Goal: Book appointment/travel/reservation

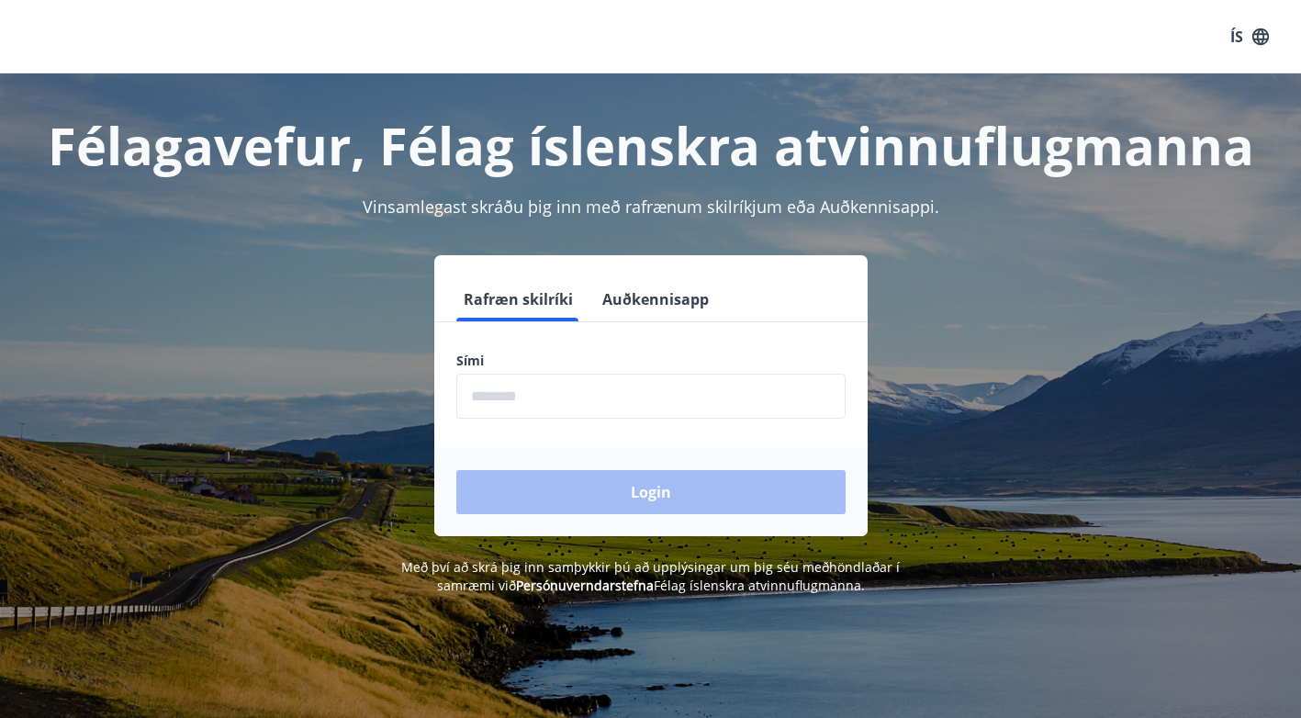
click at [621, 403] on input "phone" at bounding box center [650, 396] width 389 height 45
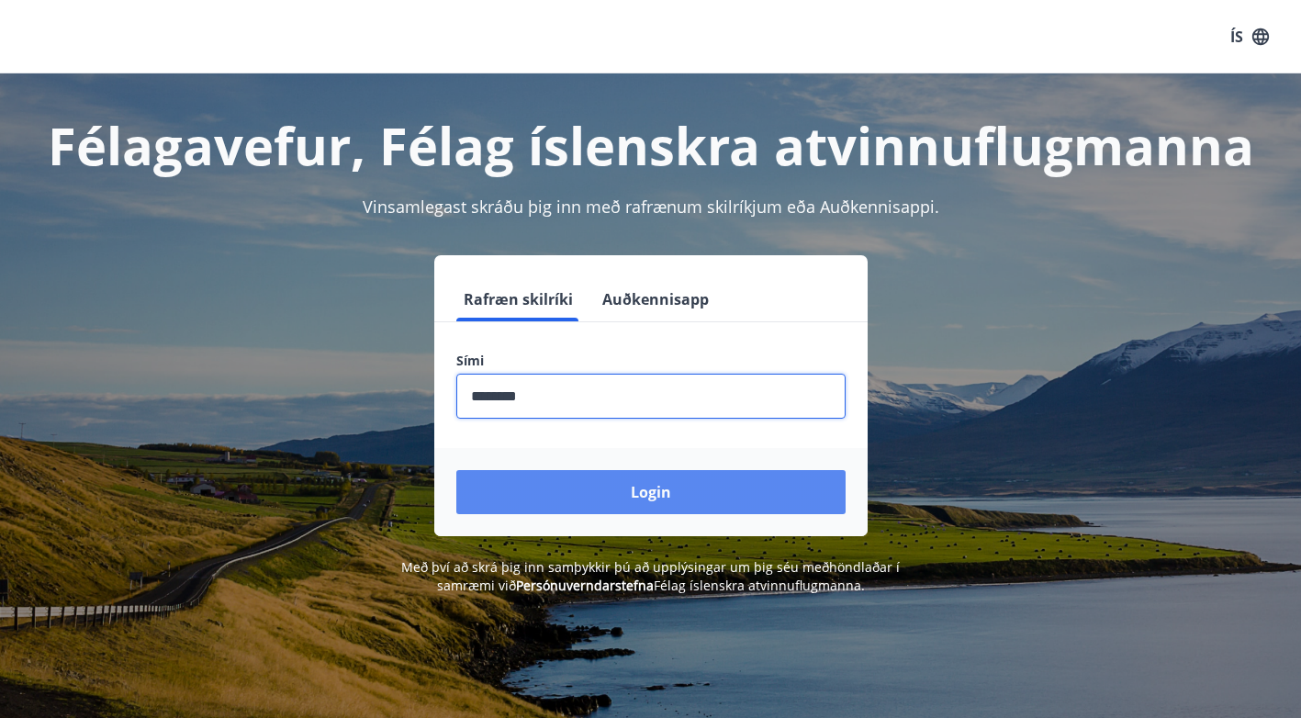
type input "********"
click at [600, 493] on button "Login" at bounding box center [650, 492] width 389 height 44
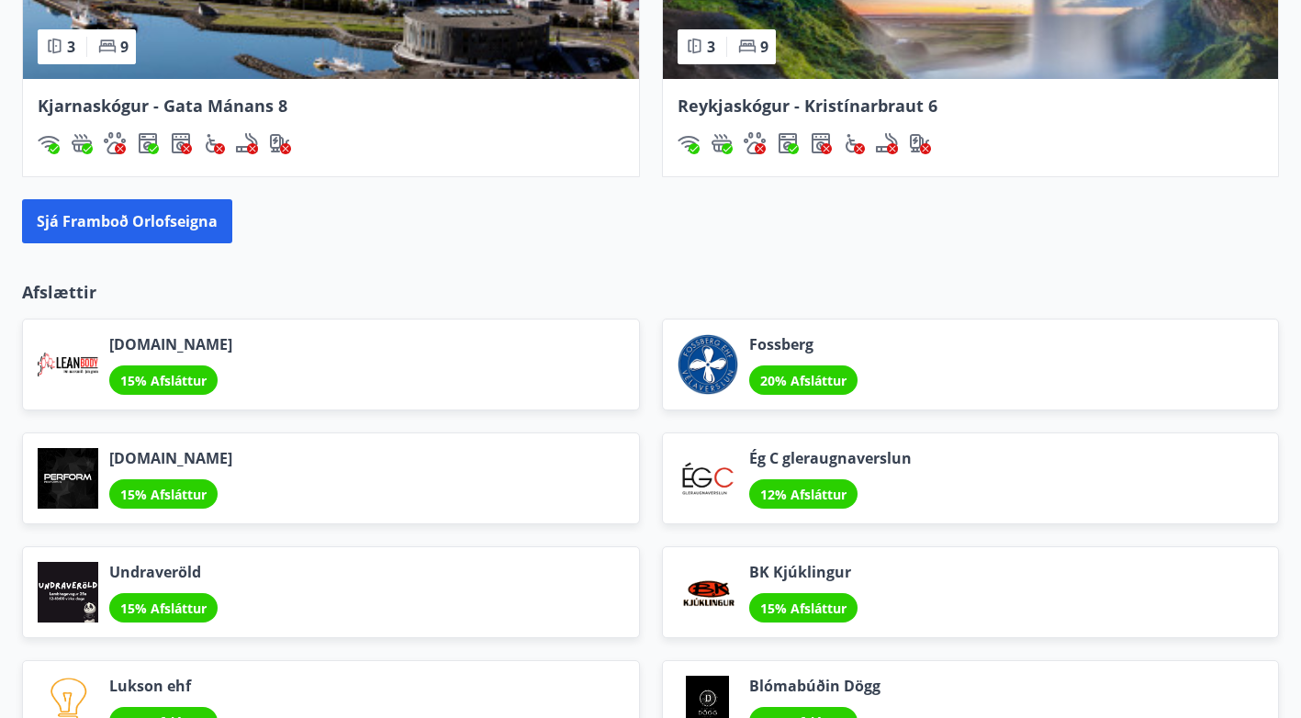
scroll to position [1729, 0]
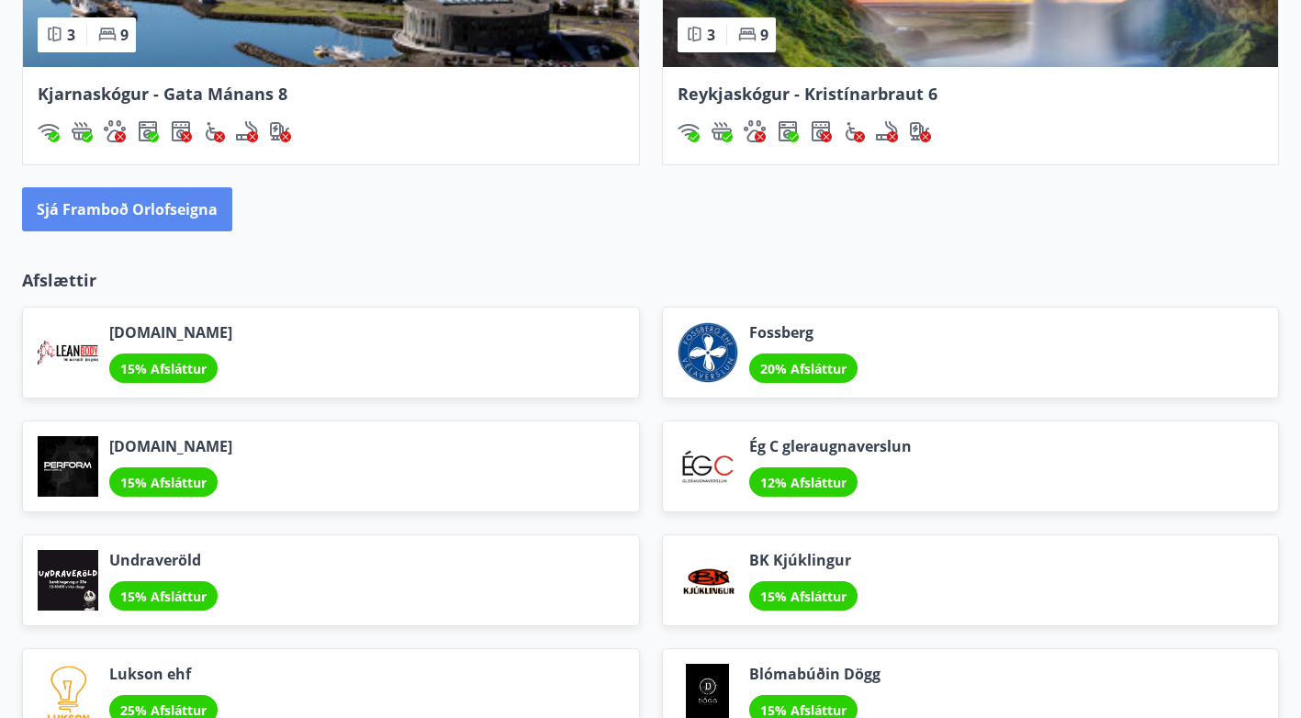
click at [194, 218] on button "Sjá framboð orlofseigna" at bounding box center [127, 209] width 210 height 44
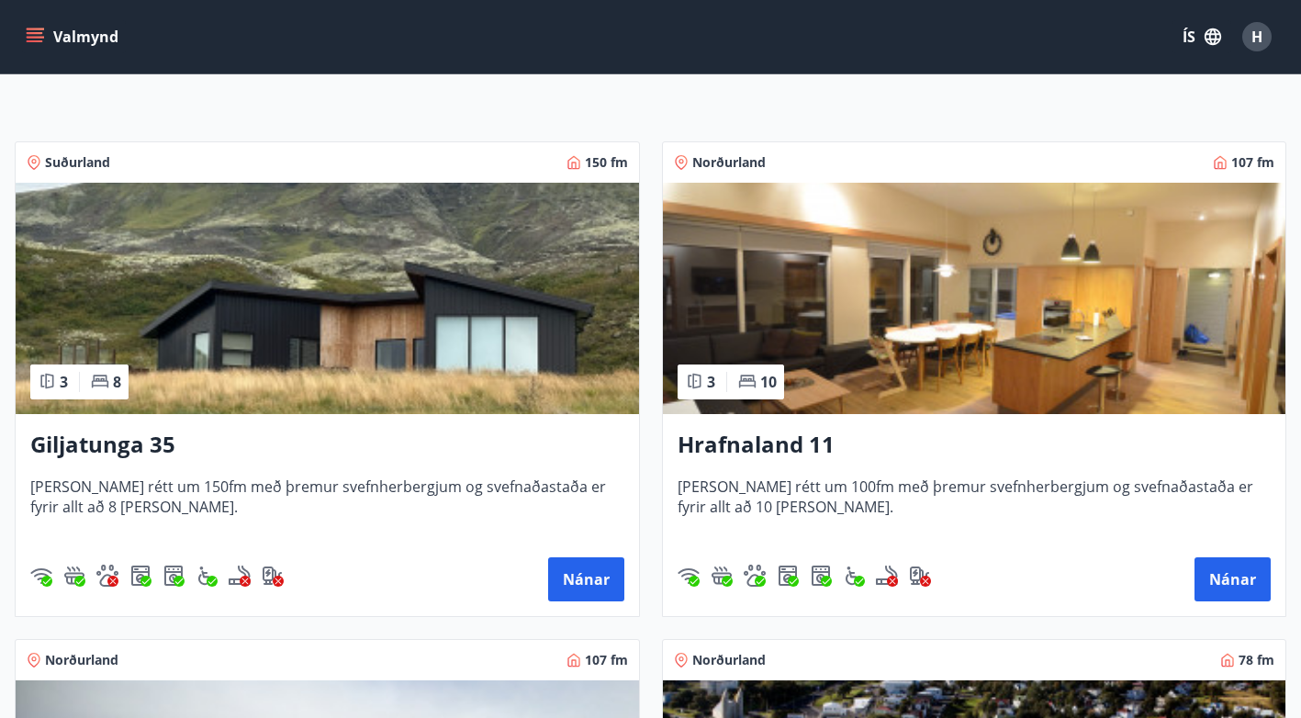
scroll to position [249, 0]
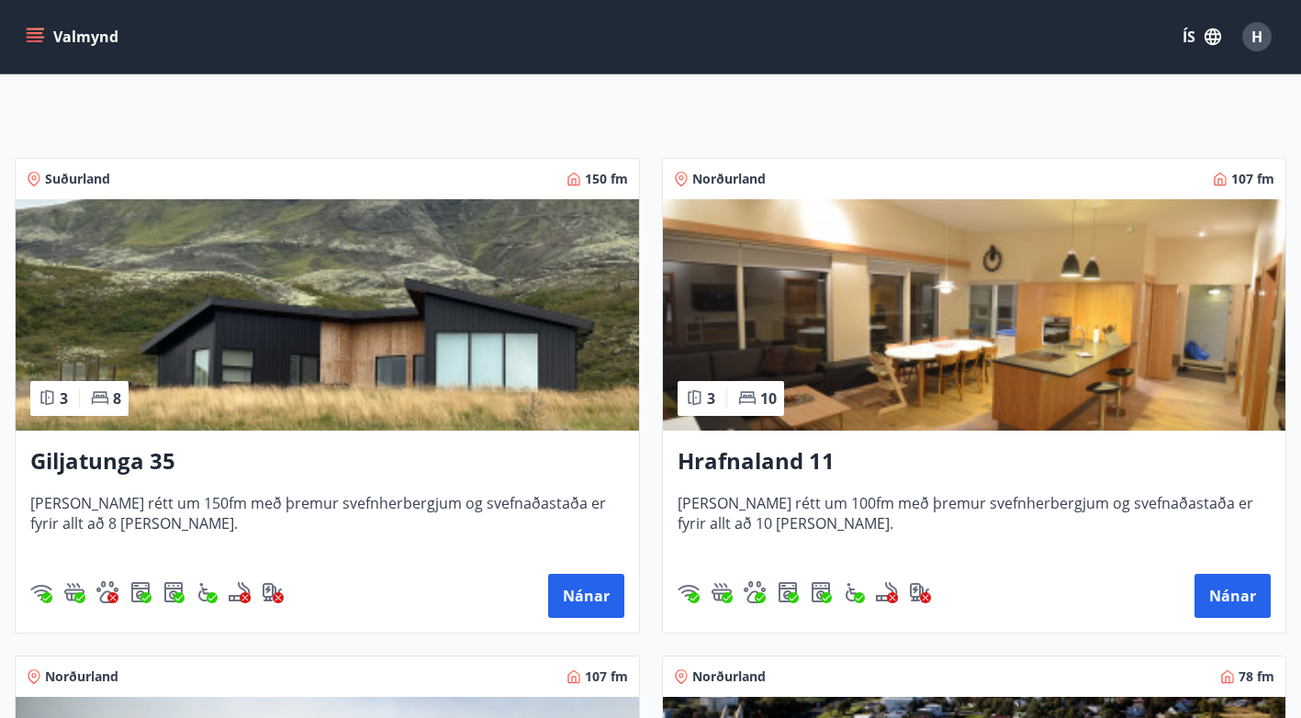
click at [506, 306] on img at bounding box center [328, 314] width 624 height 231
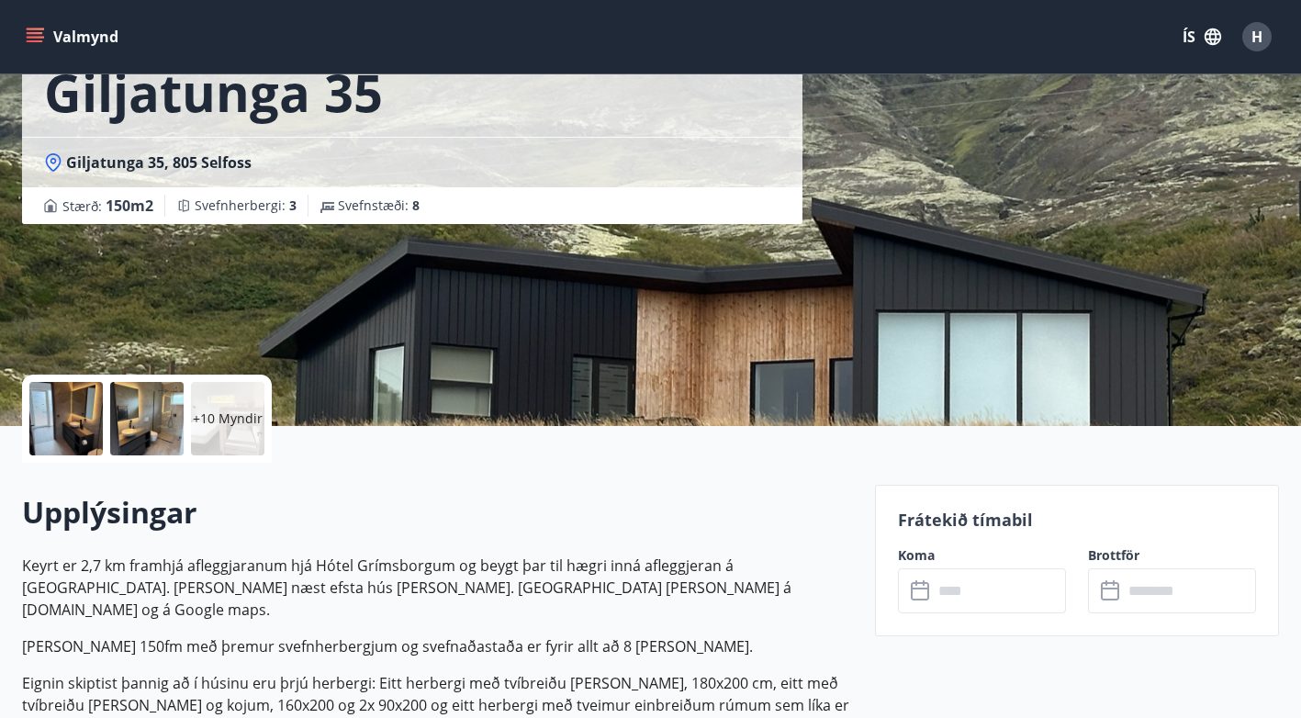
scroll to position [138, 0]
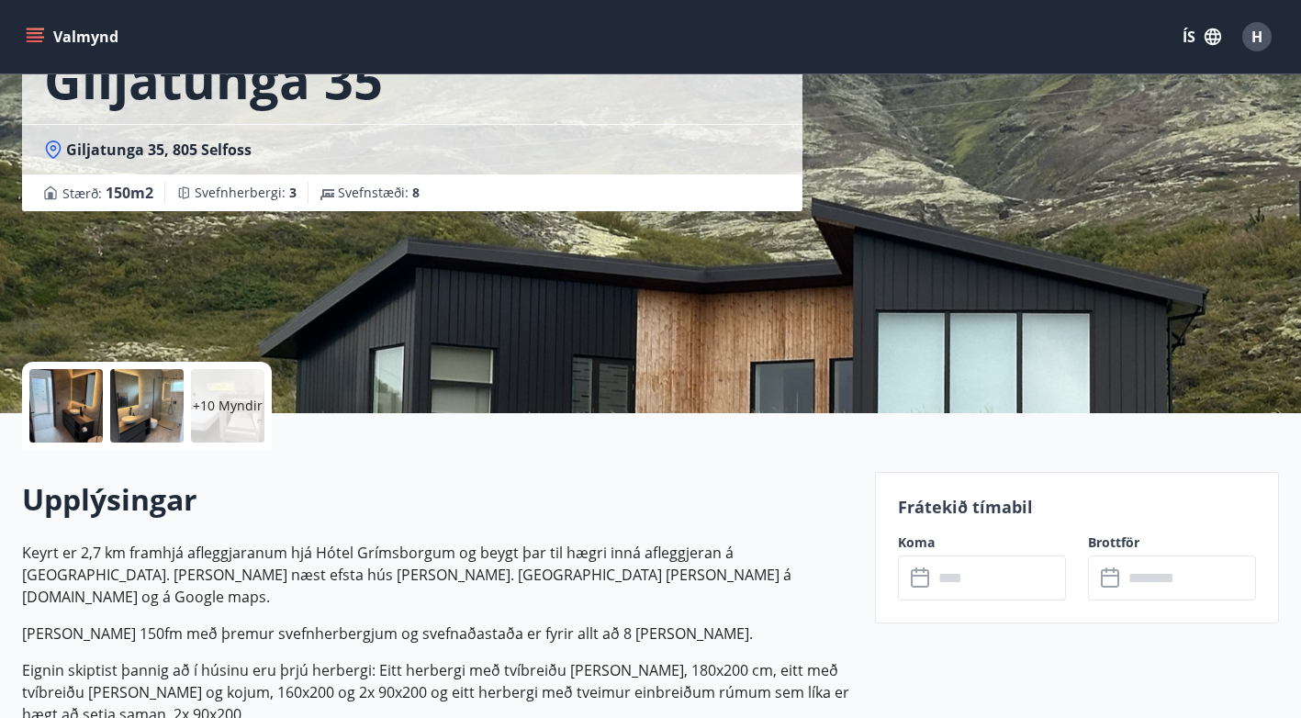
click at [83, 400] on div at bounding box center [65, 405] width 73 height 73
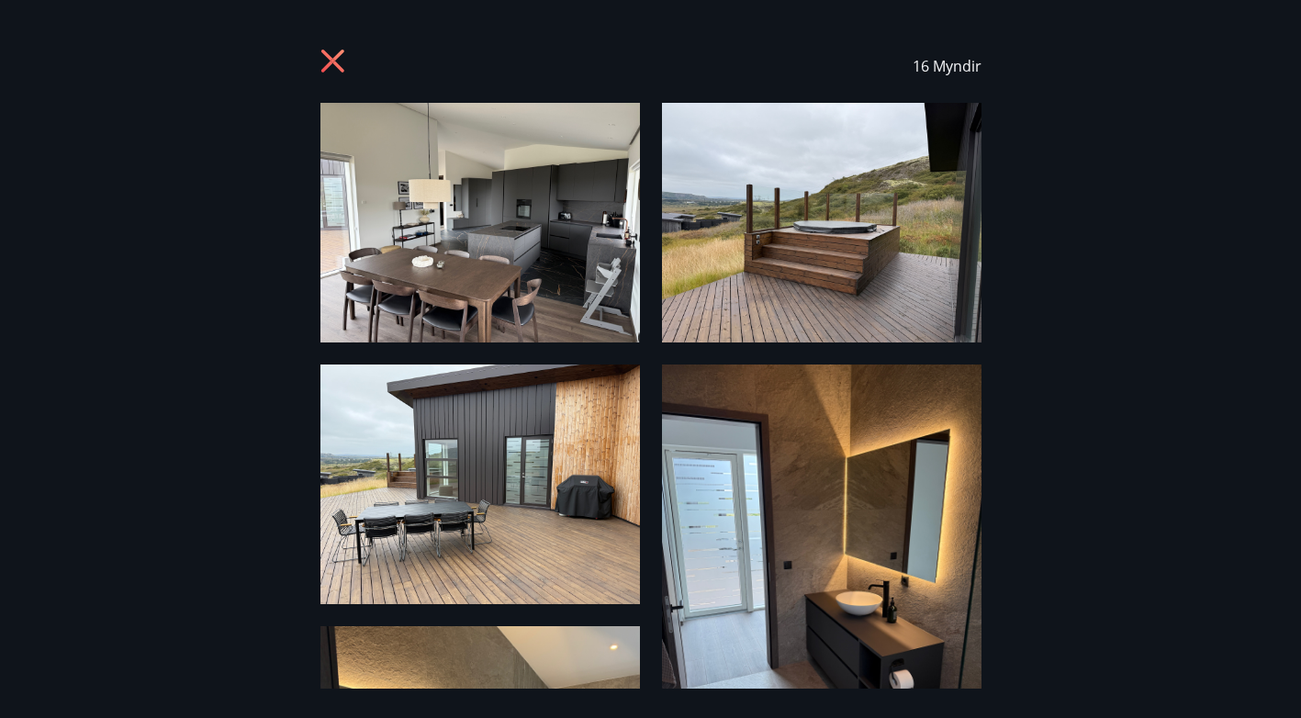
click at [548, 233] on img at bounding box center [481, 223] width 320 height 240
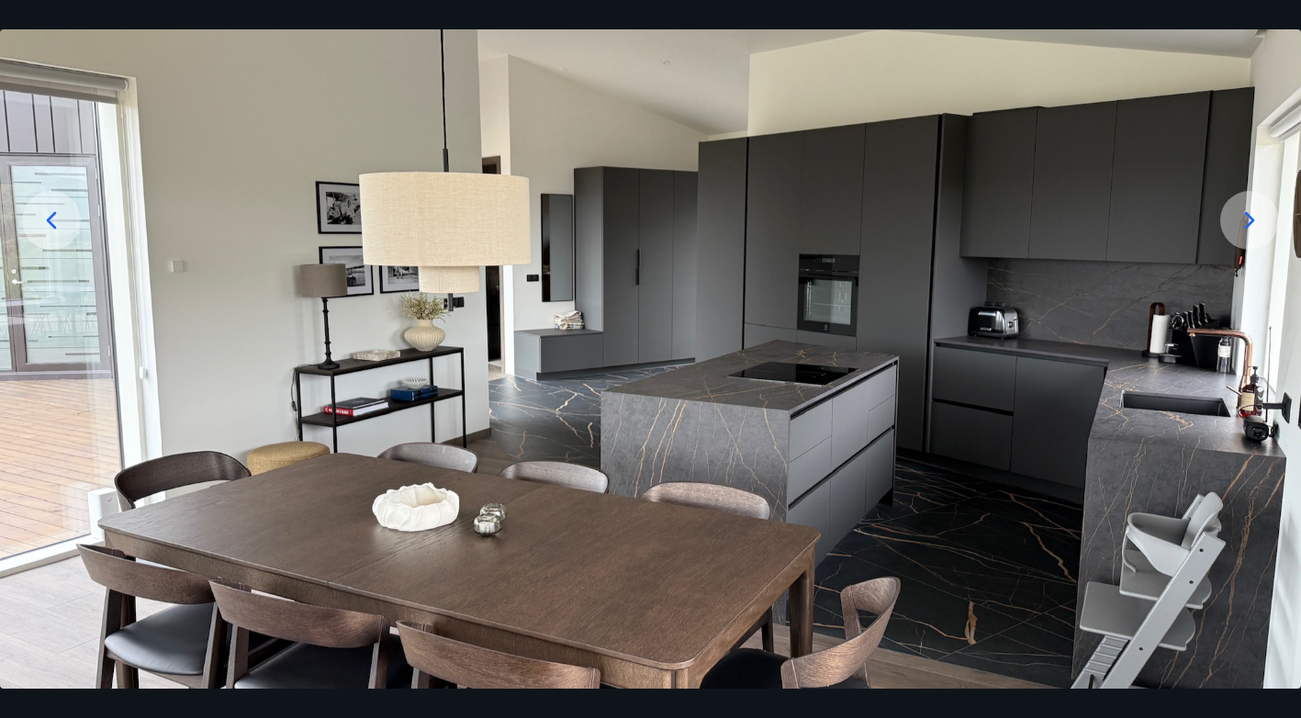
scroll to position [242, 0]
click at [1252, 221] on icon at bounding box center [1250, 219] width 10 height 17
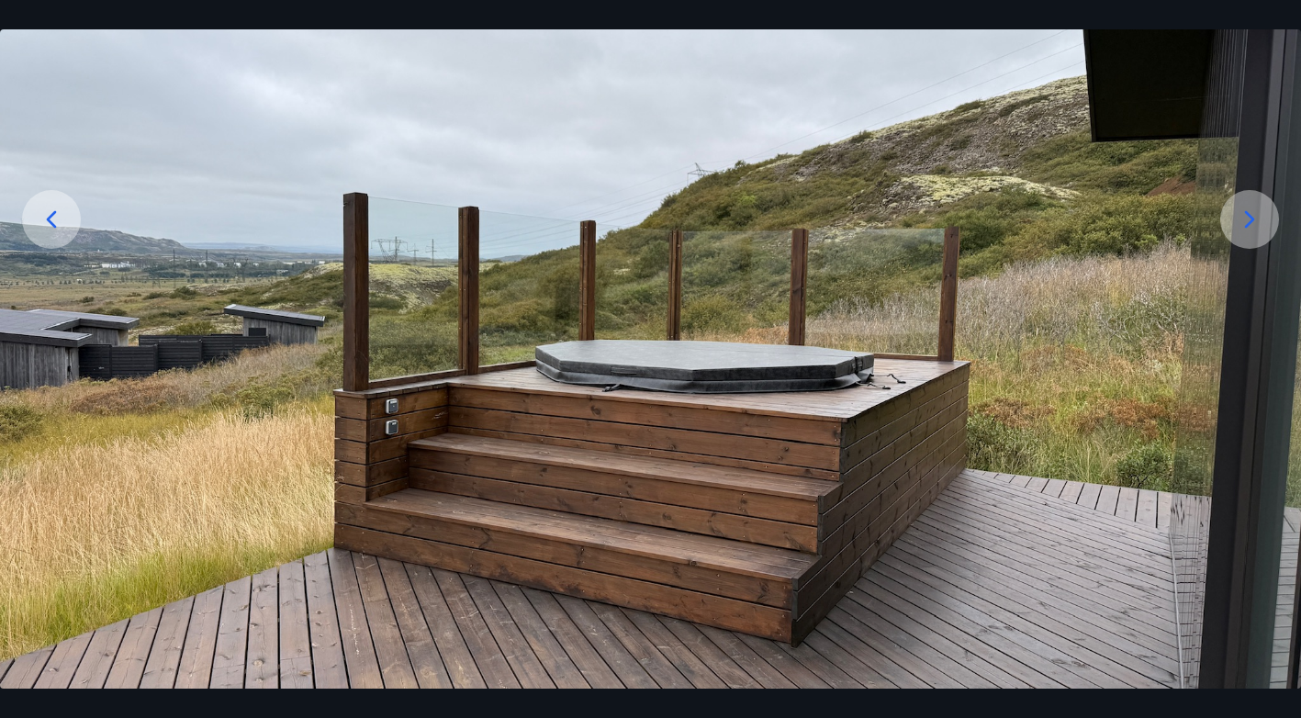
click at [1252, 221] on icon at bounding box center [1250, 219] width 10 height 17
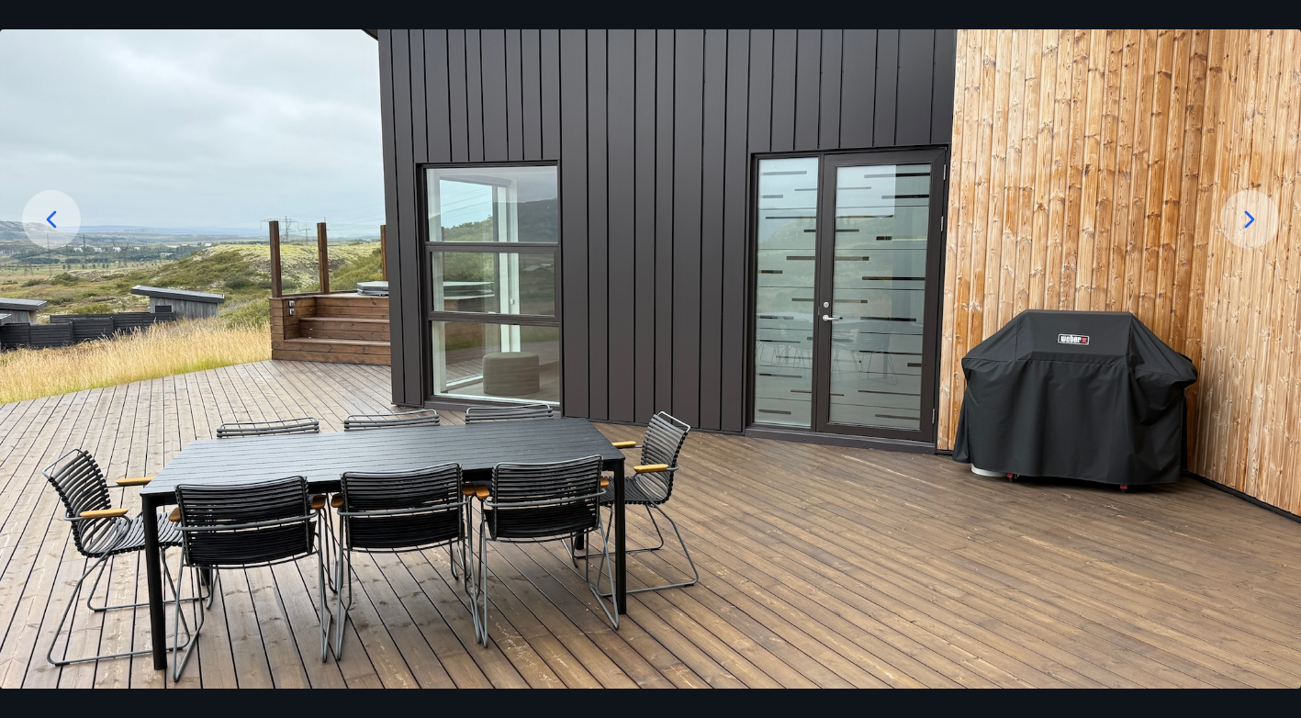
click at [1247, 227] on icon at bounding box center [1250, 219] width 10 height 17
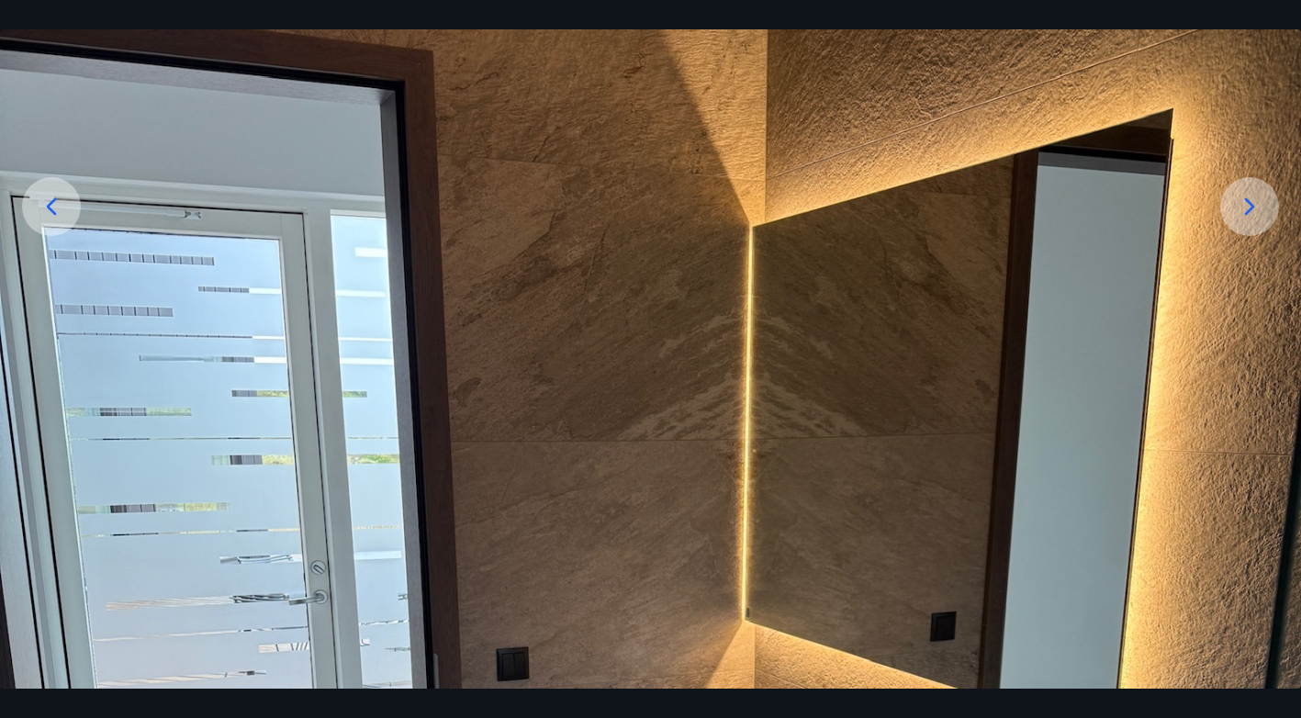
scroll to position [256, 0]
click at [1248, 211] on icon at bounding box center [1250, 205] width 10 height 17
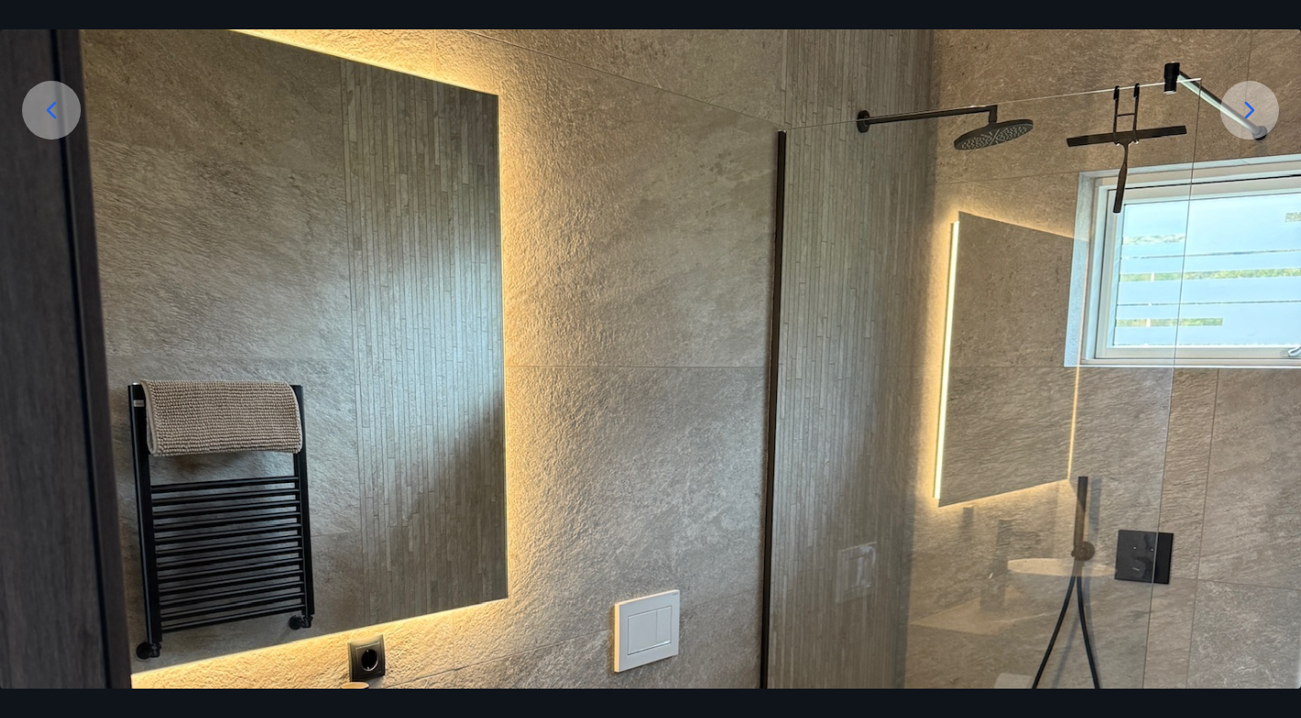
scroll to position [329, 0]
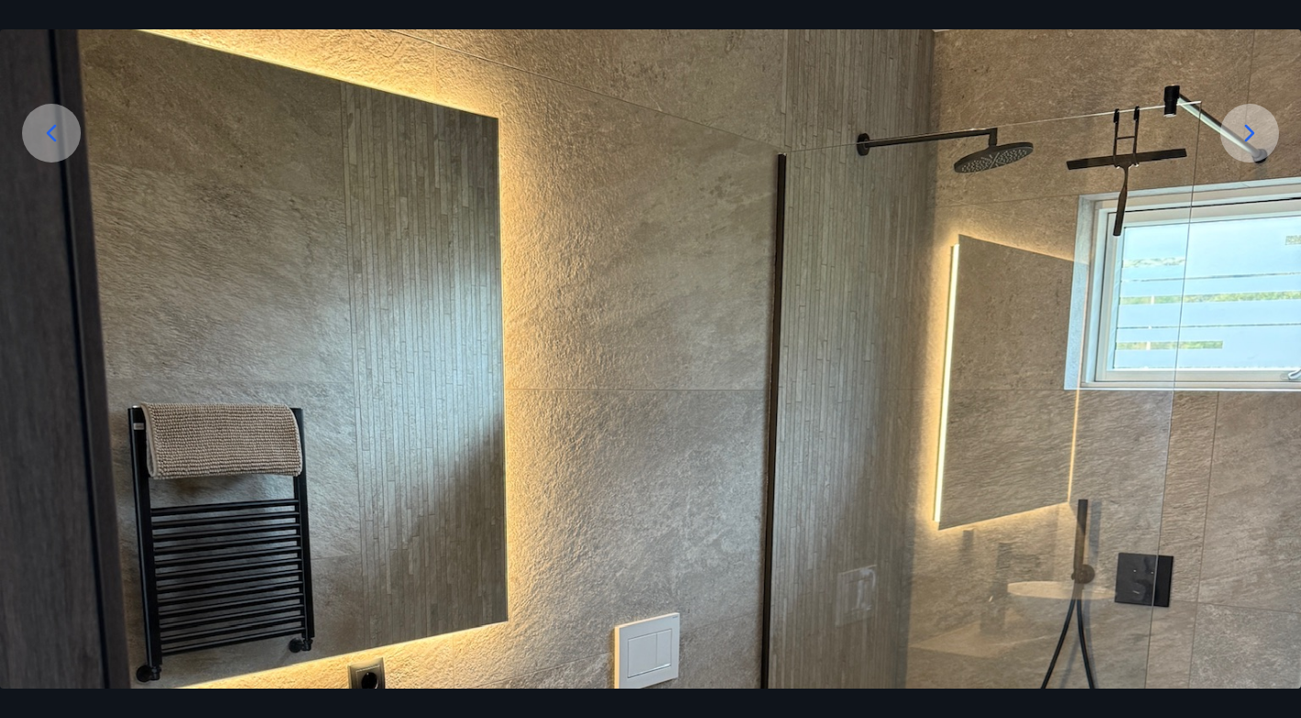
click at [1257, 144] on icon at bounding box center [1249, 132] width 29 height 29
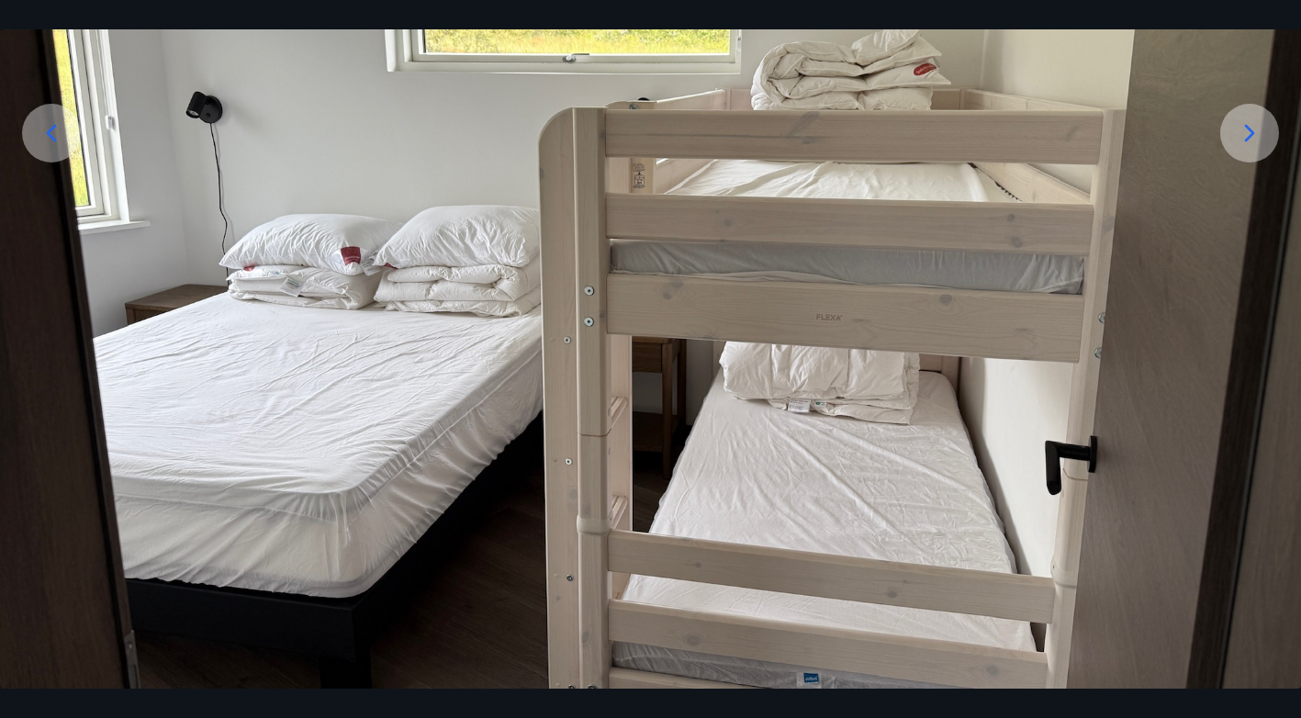
click at [1257, 144] on icon at bounding box center [1249, 132] width 29 height 29
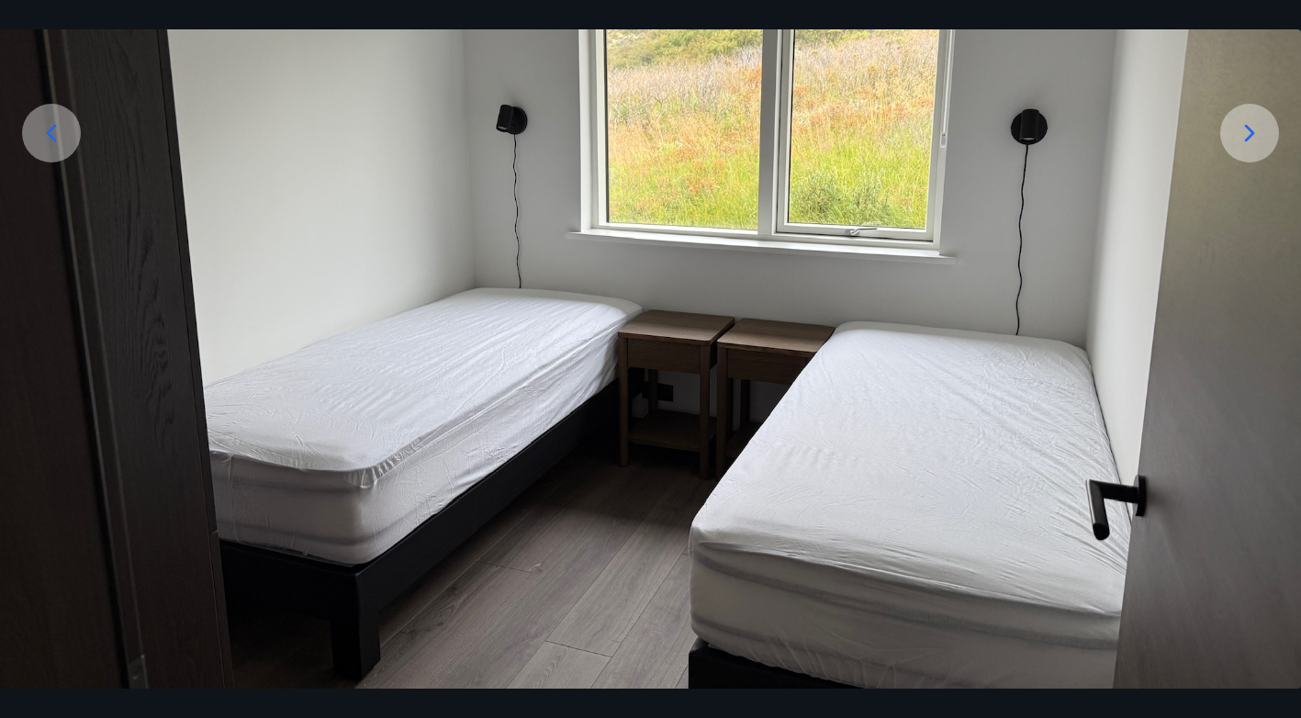
click at [1257, 144] on icon at bounding box center [1249, 132] width 29 height 29
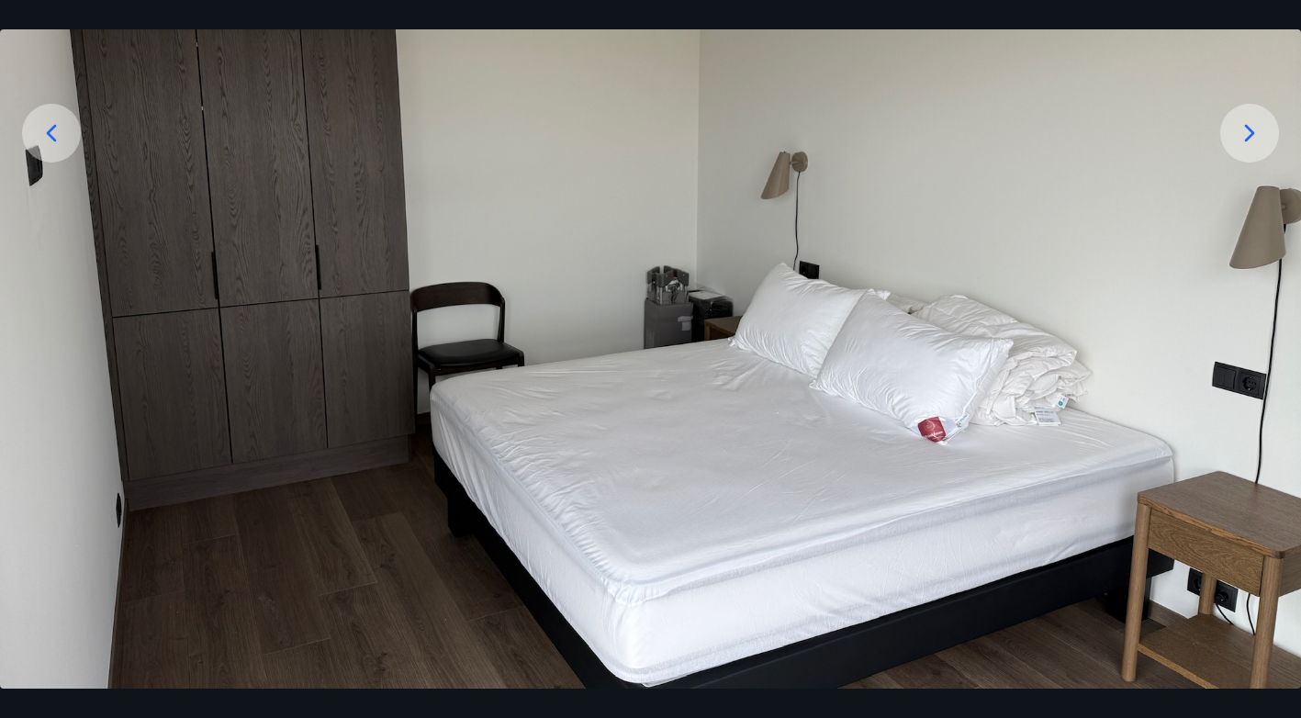
click at [1257, 144] on icon at bounding box center [1249, 132] width 29 height 29
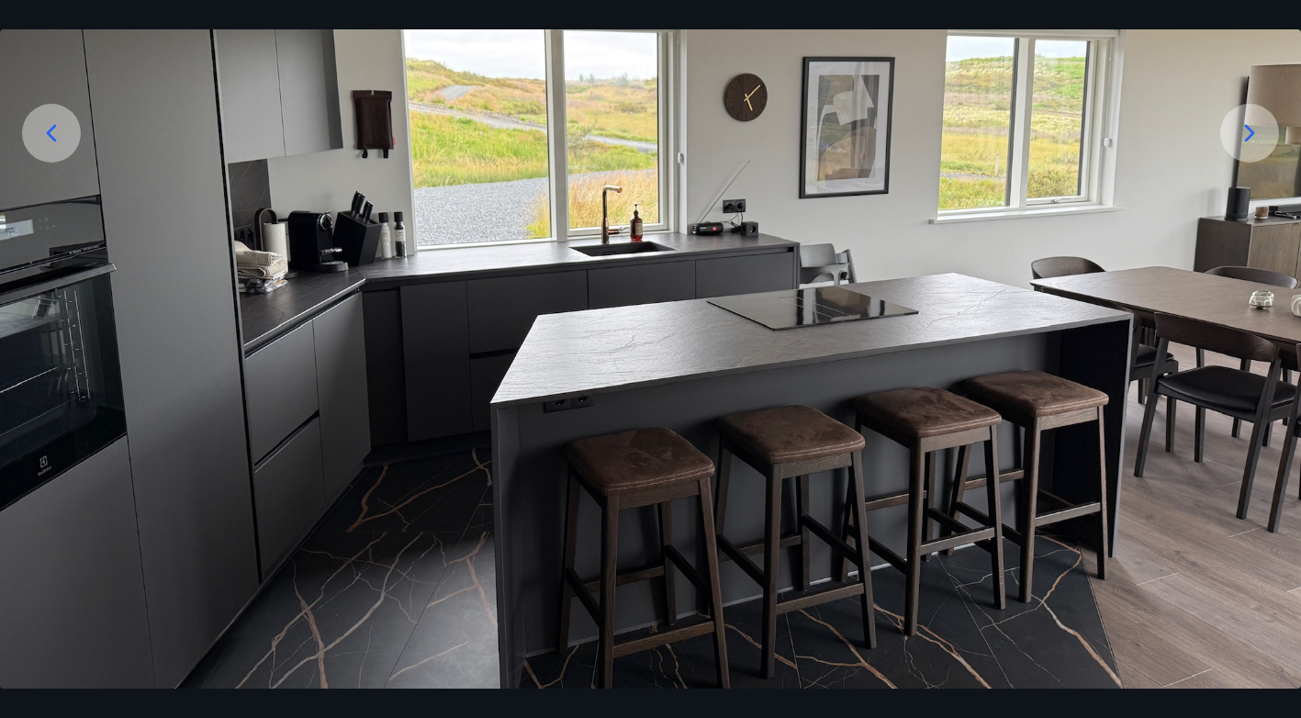
click at [1257, 144] on icon at bounding box center [1249, 132] width 29 height 29
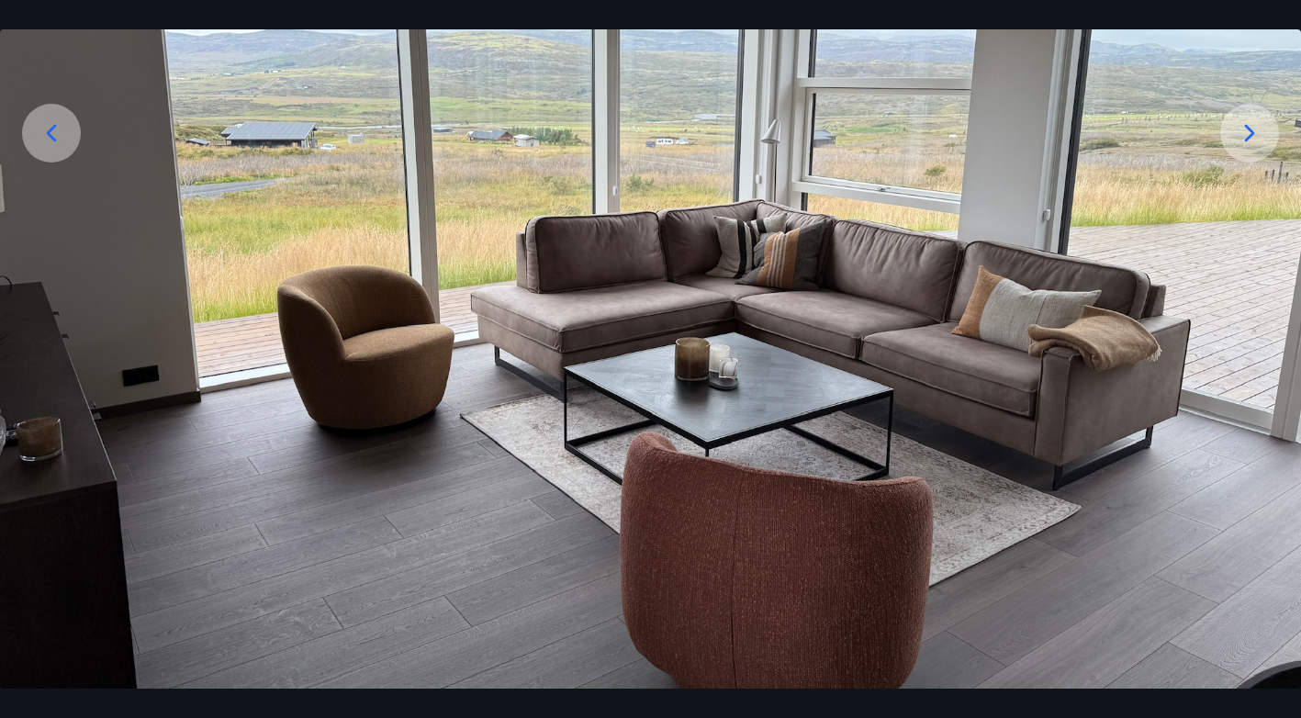
click at [1257, 144] on icon at bounding box center [1249, 132] width 29 height 29
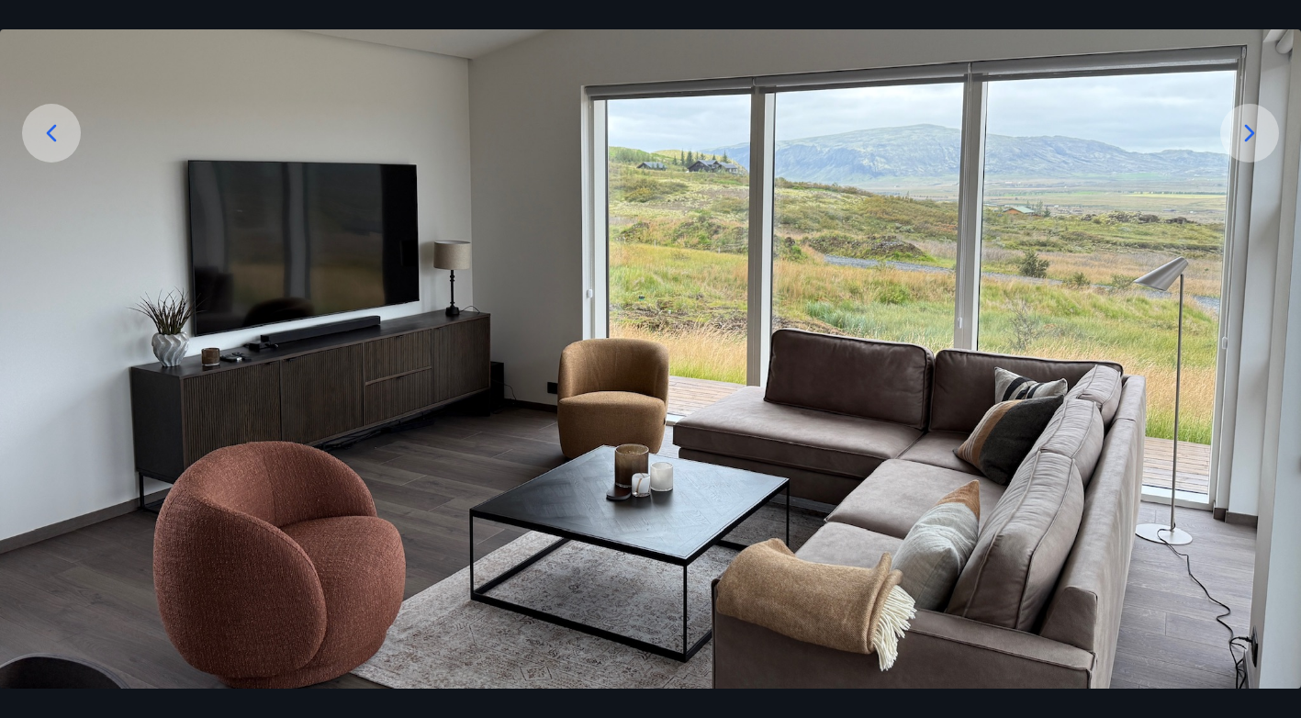
click at [1262, 143] on icon at bounding box center [1249, 132] width 29 height 29
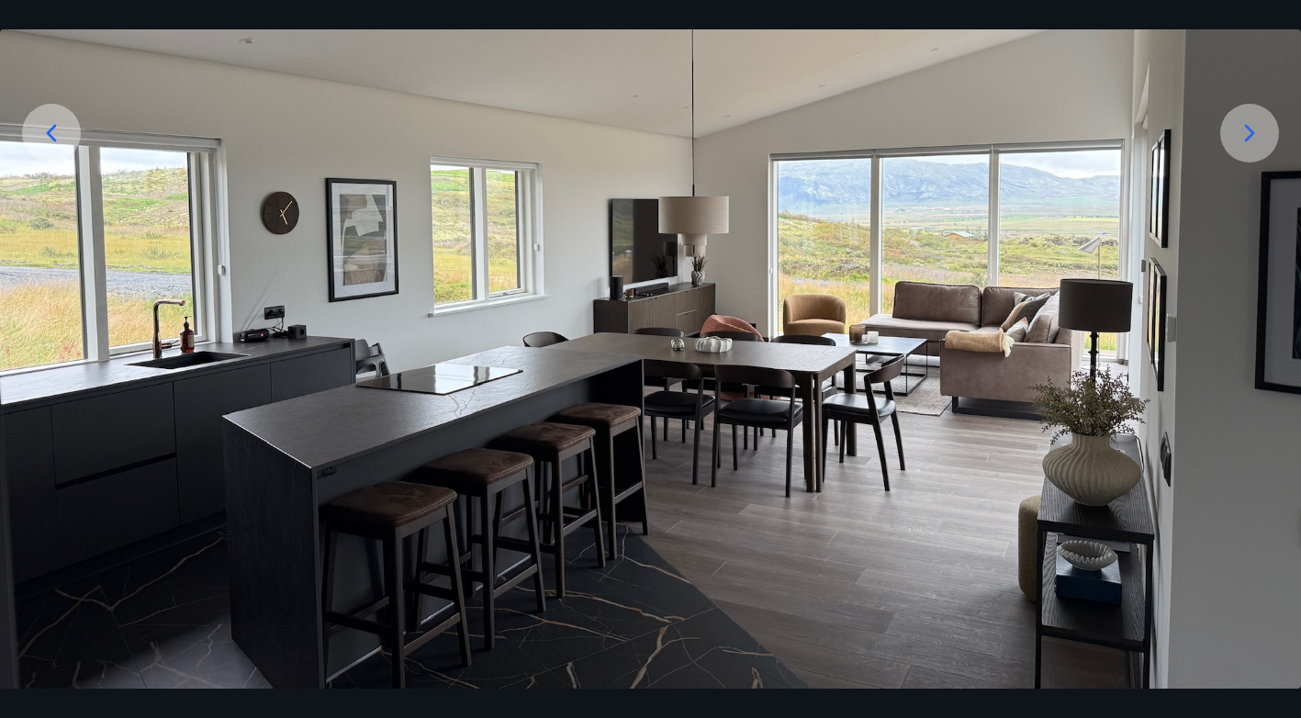
click at [1257, 143] on icon at bounding box center [1249, 132] width 29 height 29
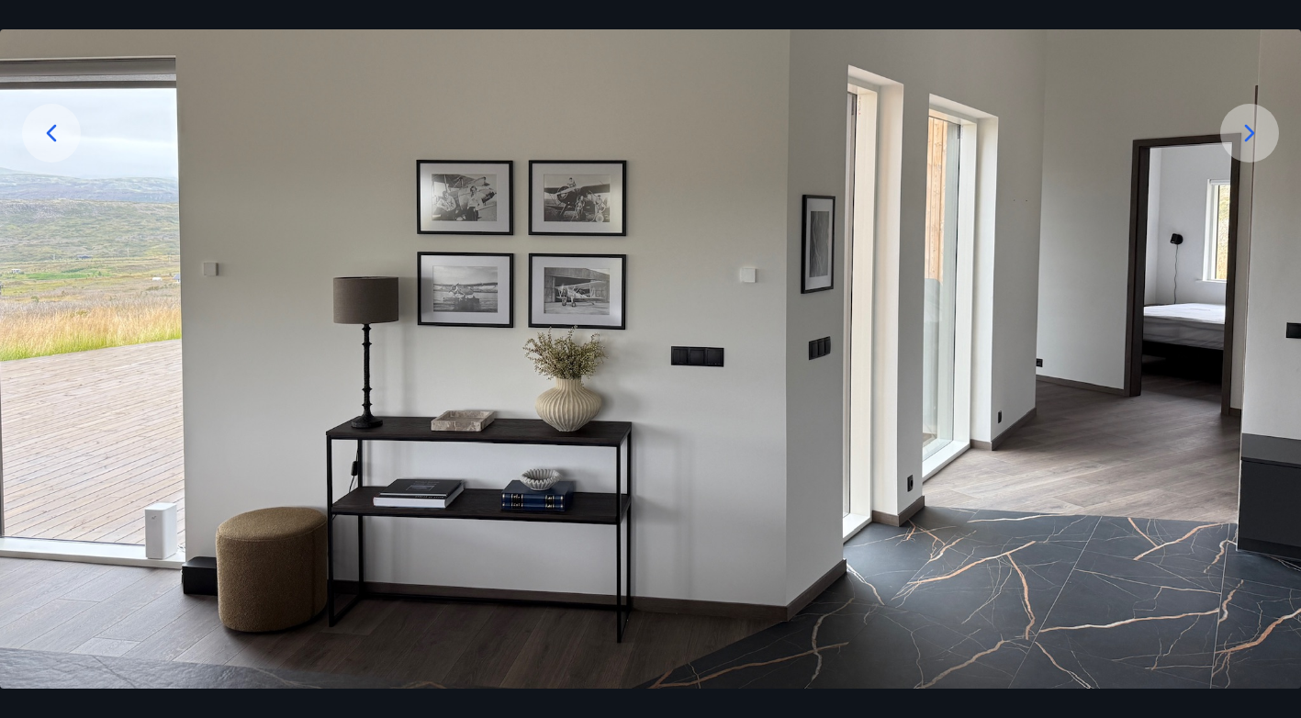
click at [1257, 143] on icon at bounding box center [1249, 132] width 29 height 29
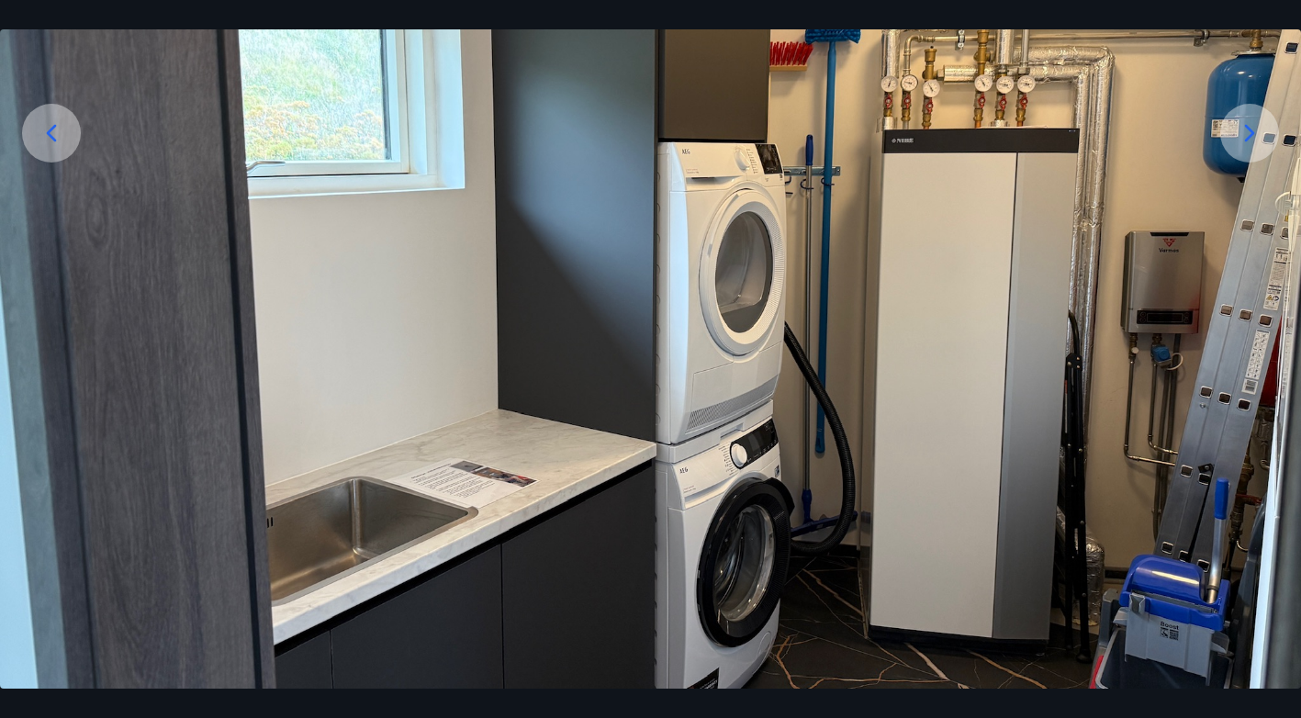
click at [1247, 135] on icon at bounding box center [1249, 132] width 29 height 29
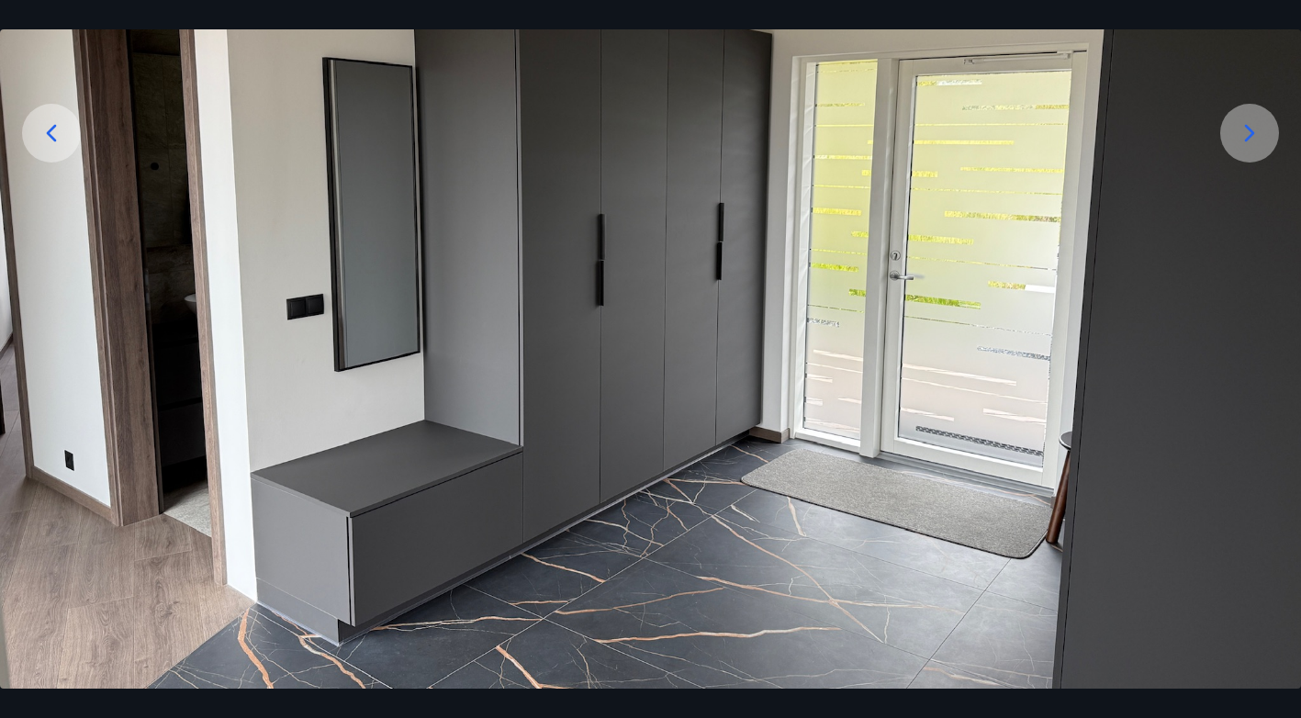
click at [1247, 135] on icon at bounding box center [1249, 132] width 29 height 29
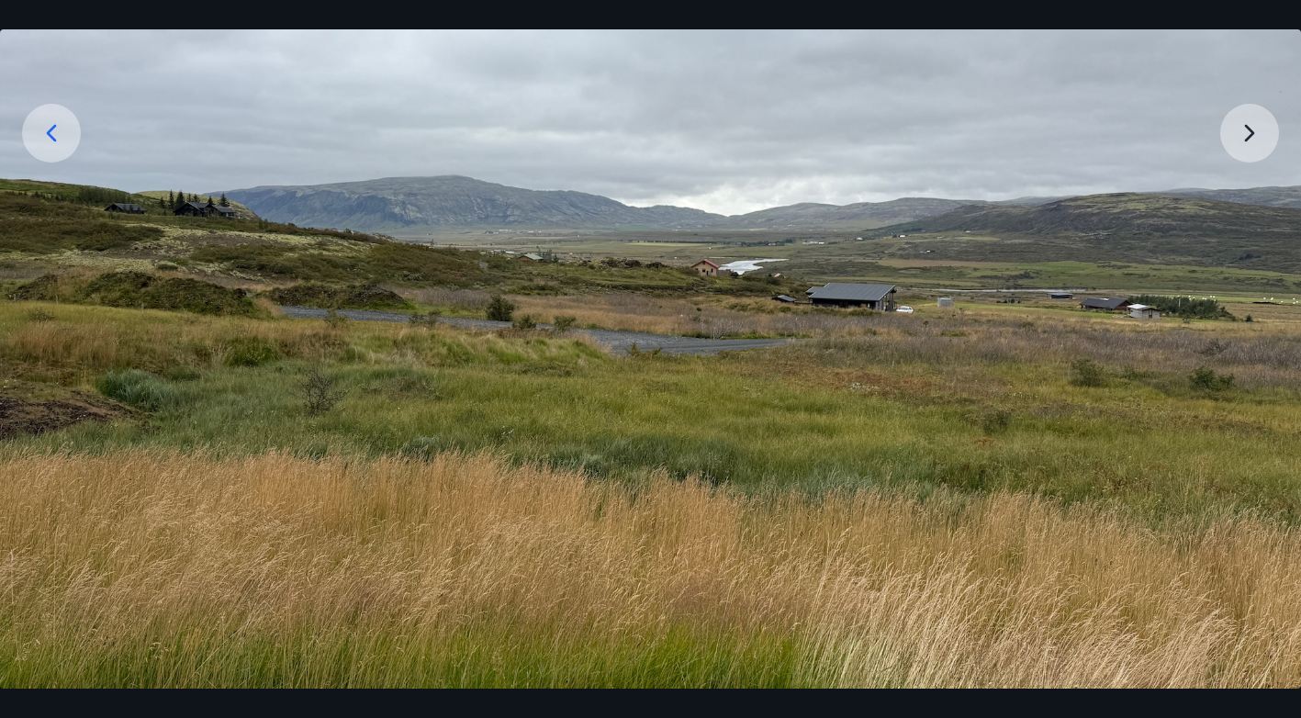
click at [1247, 135] on img at bounding box center [650, 262] width 1301 height 976
click at [1249, 139] on img at bounding box center [650, 262] width 1301 height 976
click at [1243, 132] on img at bounding box center [650, 262] width 1301 height 976
